Goal: Transaction & Acquisition: Purchase product/service

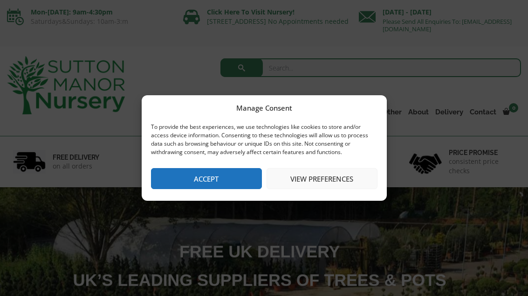
click at [322, 178] on button "View preferences" at bounding box center [322, 178] width 111 height 21
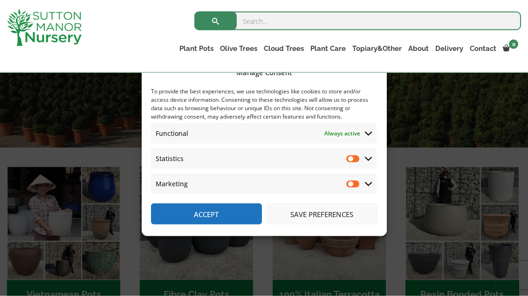
scroll to position [217, 0]
click at [352, 286] on div "Manage Consent To provide the best experiences, we use technologies like cookie…" at bounding box center [264, 148] width 528 height 296
click at [357, 163] on input "Statistics" at bounding box center [353, 158] width 14 height 9
click at [348, 163] on input "Statistics" at bounding box center [353, 158] width 14 height 9
click at [375, 169] on span "Statistics Statistics" at bounding box center [264, 158] width 226 height 21
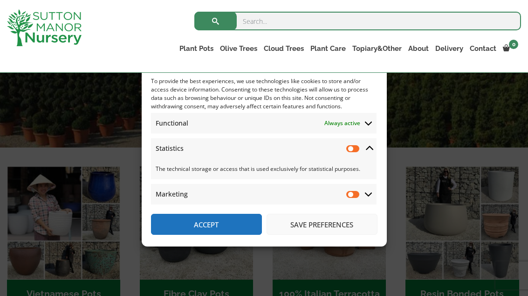
click at [370, 127] on icon at bounding box center [368, 123] width 7 height 8
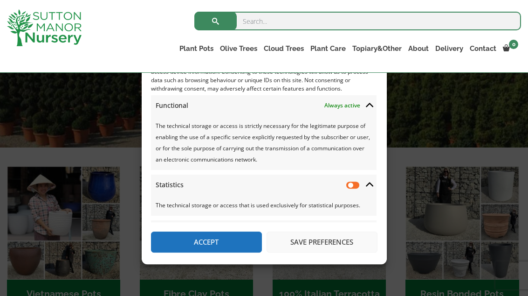
click at [359, 188] on input "Statistics" at bounding box center [353, 184] width 14 height 9
click at [351, 189] on input "Statistics" at bounding box center [353, 184] width 14 height 9
checkbox input "false"
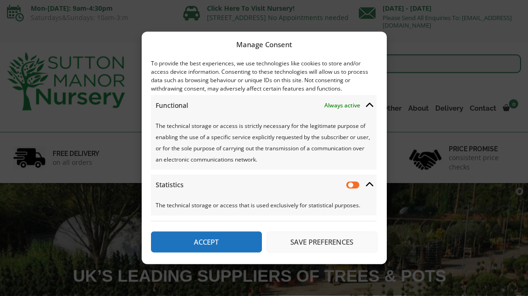
scroll to position [0, 0]
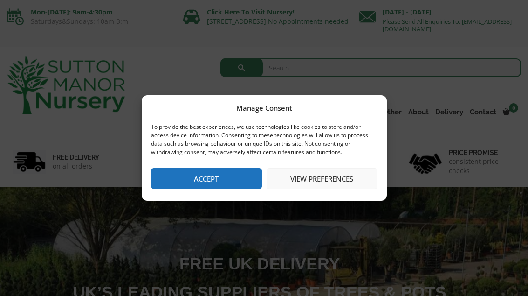
click at [312, 180] on button "View preferences" at bounding box center [322, 178] width 111 height 21
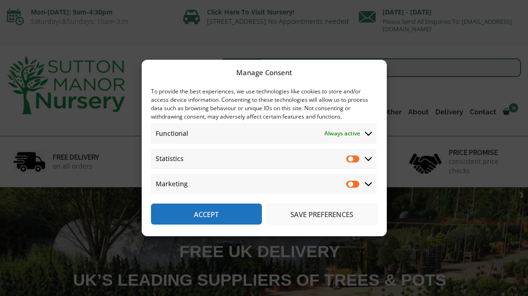
click at [357, 159] on input "Statistics" at bounding box center [353, 158] width 14 height 9
click at [352, 158] on input "Statistics" at bounding box center [353, 158] width 14 height 9
click at [369, 133] on icon at bounding box center [368, 133] width 7 height 8
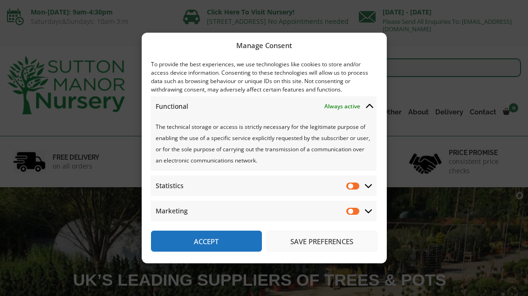
click at [370, 181] on span "Statistics Statistics" at bounding box center [264, 185] width 226 height 21
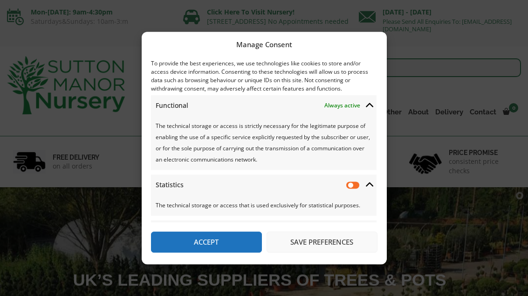
click at [358, 180] on input "Statistics" at bounding box center [353, 184] width 14 height 9
click at [359, 180] on input "Statistics" at bounding box center [353, 184] width 14 height 9
checkbox input "false"
click at [326, 252] on button "Save preferences" at bounding box center [322, 241] width 111 height 21
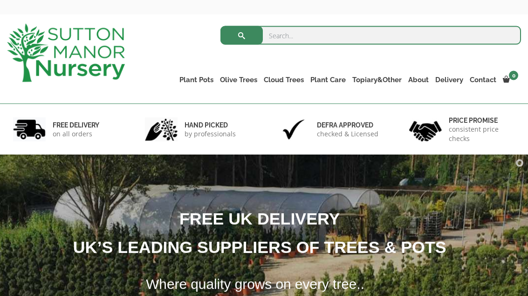
scroll to position [34, 0]
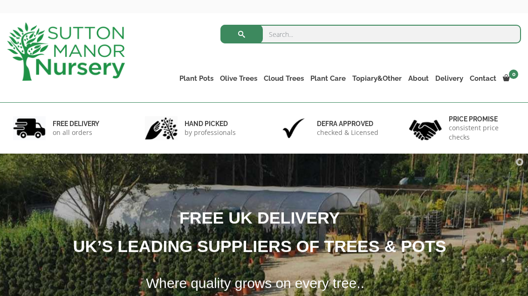
click at [357, 247] on h1 "FREE UK DELIVERY UK’S LEADING SUPPLIERS OF TREES & POTS" at bounding box center [254, 232] width 670 height 56
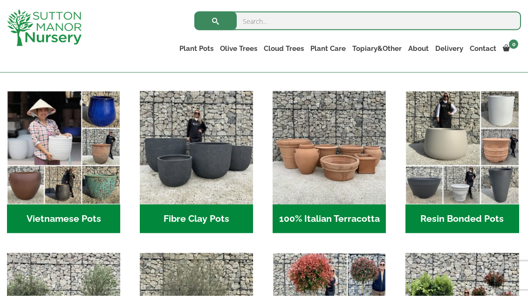
scroll to position [293, 0]
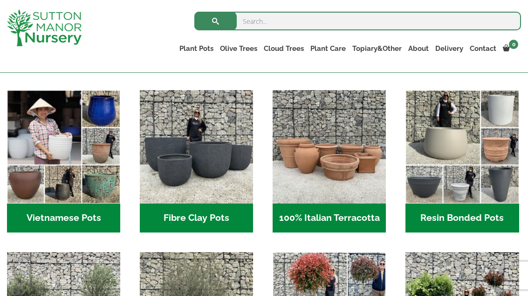
click at [99, 191] on img "Visit product category Vietnamese Pots" at bounding box center [63, 146] width 113 height 113
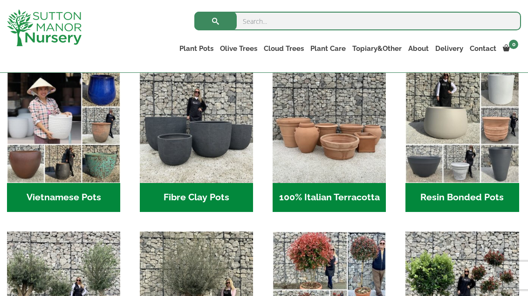
scroll to position [313, 0]
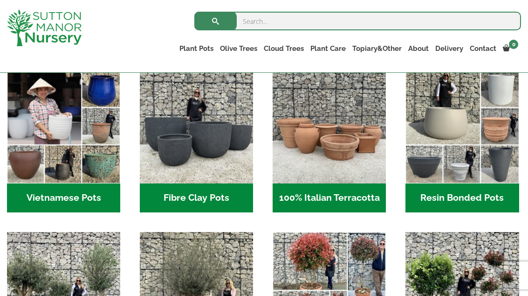
click at [231, 175] on img "Visit product category Fibre Clay Pots" at bounding box center [196, 126] width 113 height 113
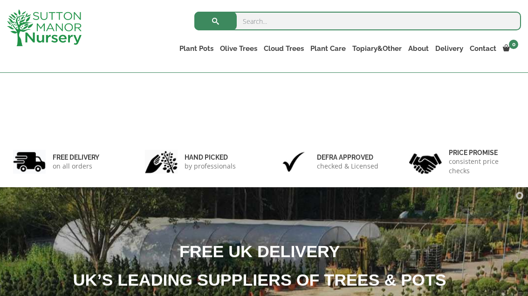
scroll to position [344, 0]
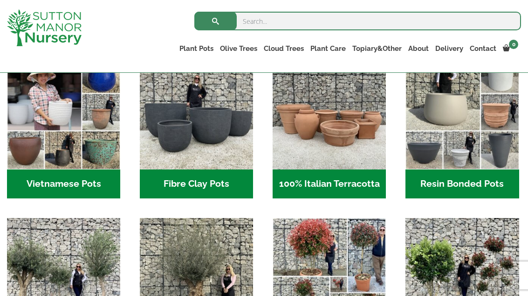
click at [345, 145] on img "Visit product category 100% Italian Terracotta" at bounding box center [329, 112] width 113 height 113
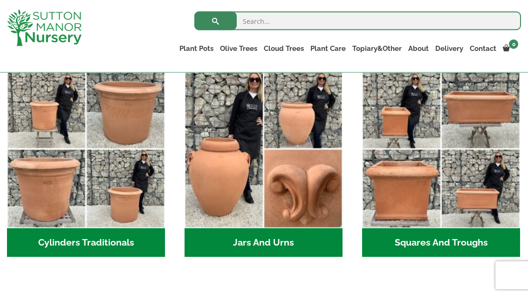
scroll to position [508, 0]
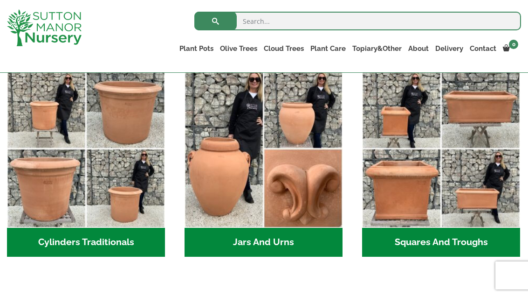
click at [114, 239] on h2 "Cylinders Traditionals (2)" at bounding box center [86, 242] width 158 height 29
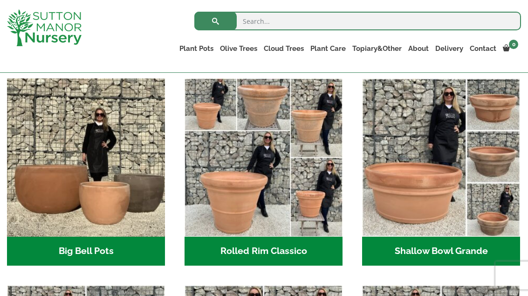
scroll to position [286, 0]
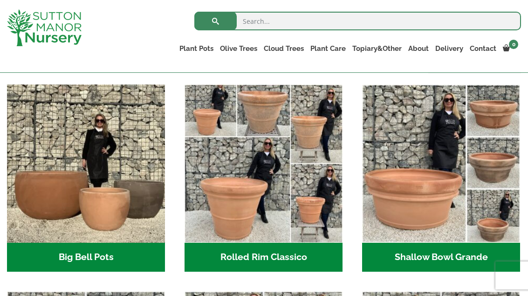
click at [138, 196] on img "Visit product category Big Bell Pots" at bounding box center [86, 163] width 158 height 158
click at [290, 219] on img "Visit product category Rolled Rim Classico" at bounding box center [264, 163] width 158 height 158
click at [0, 0] on link "Glazed Pots" at bounding box center [0, 0] width 0 height 0
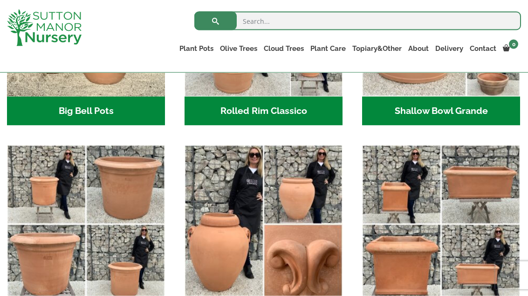
scroll to position [433, 0]
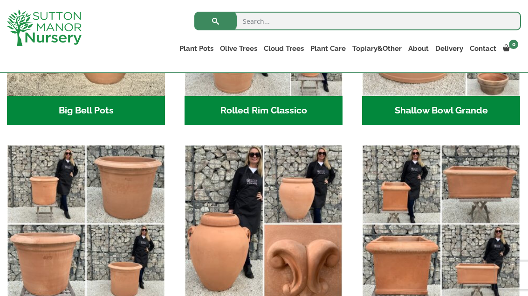
click at [0, 0] on link "The Old Stone Pots" at bounding box center [0, 0] width 0 height 0
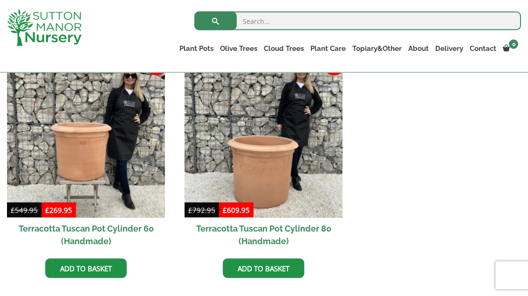
scroll to position [433, 0]
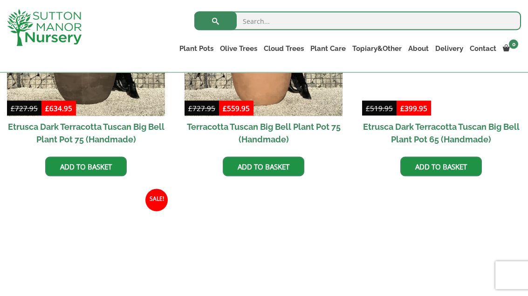
scroll to position [822, 0]
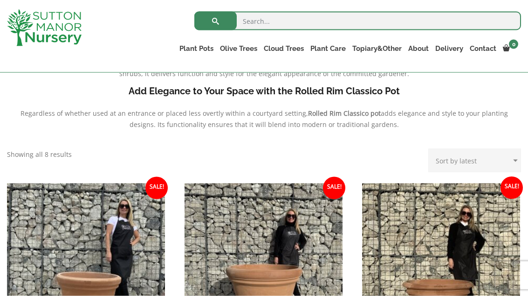
scroll to position [279, 0]
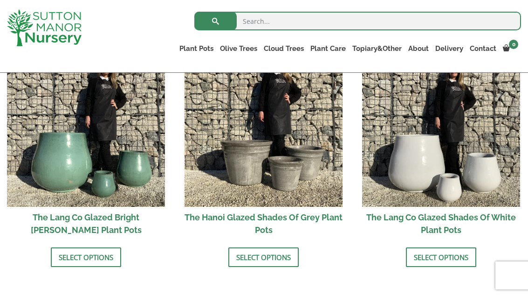
scroll to position [976, 0]
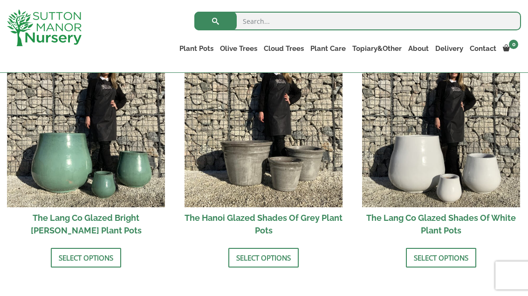
click at [283, 178] on img at bounding box center [264, 127] width 158 height 158
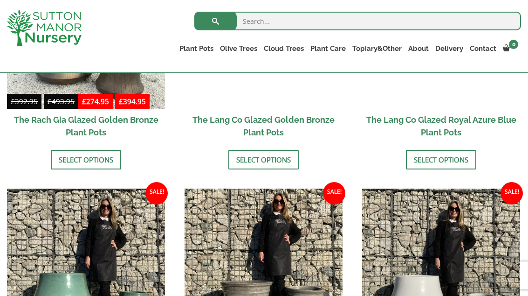
scroll to position [830, 0]
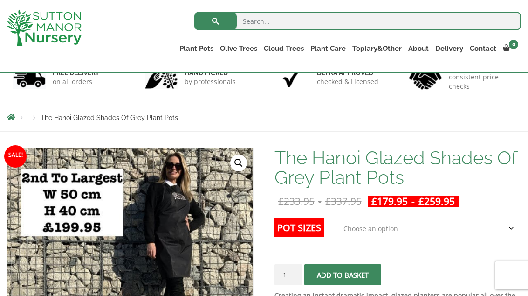
scroll to position [53, 0]
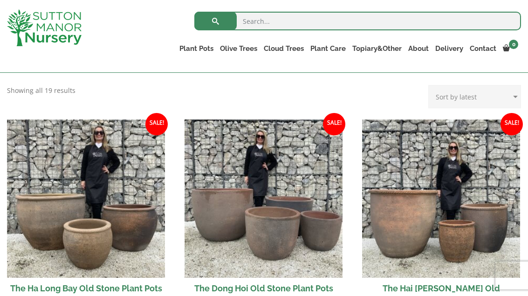
scroll to position [254, 0]
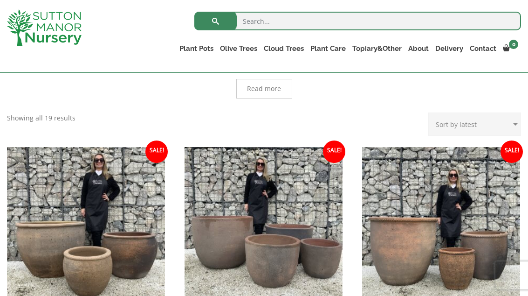
click at [0, 0] on link "Vietnamese Pots" at bounding box center [0, 0] width 0 height 0
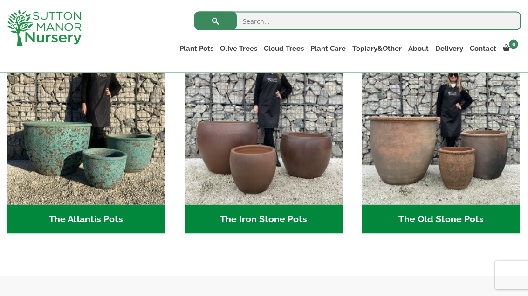
scroll to position [512, 0]
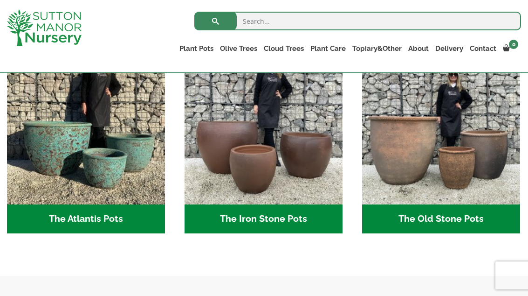
click at [0, 0] on link "Fibre Clay Pots" at bounding box center [0, 0] width 0 height 0
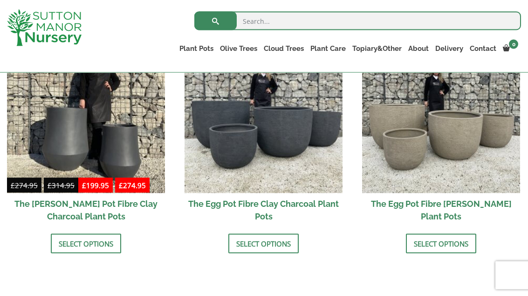
scroll to position [339, 0]
click at [457, 177] on img at bounding box center [441, 114] width 158 height 158
